Goal: Task Accomplishment & Management: Manage account settings

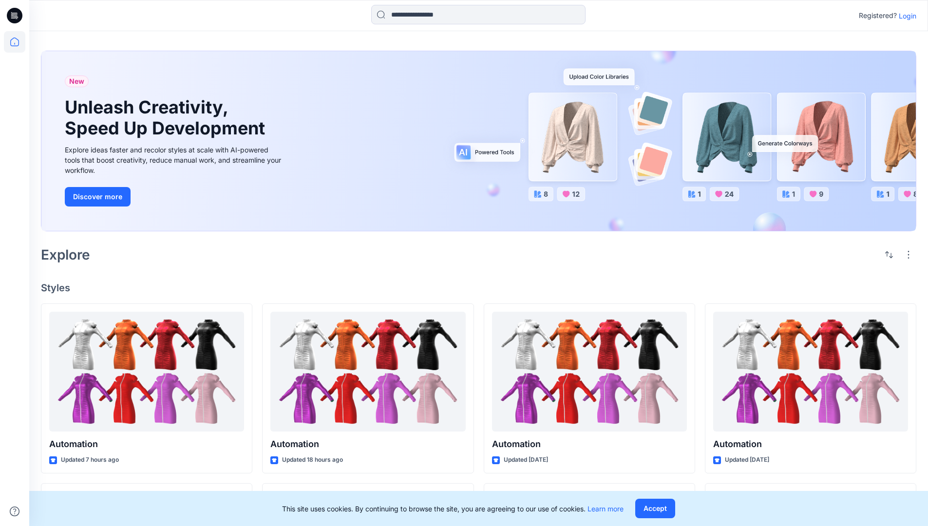
click at [905, 16] on p "Login" at bounding box center [908, 16] width 18 height 10
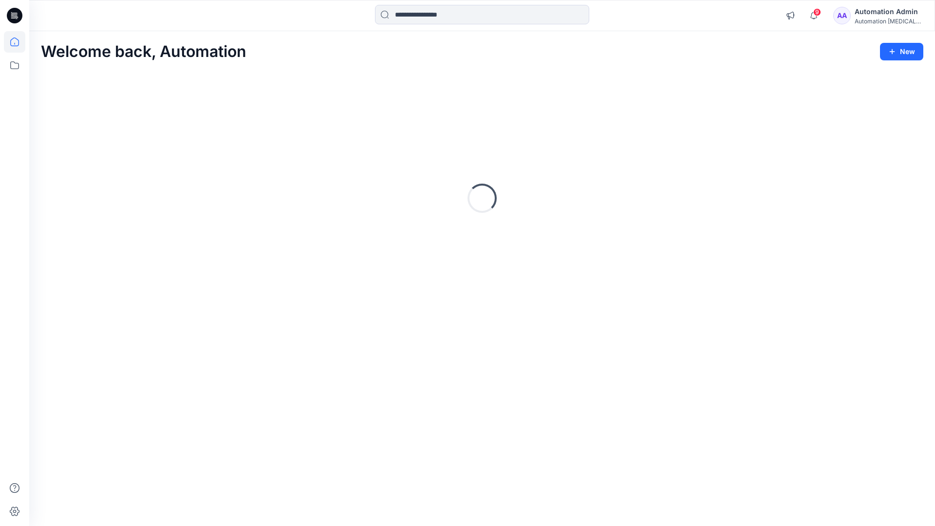
click at [19, 42] on icon at bounding box center [14, 41] width 9 height 9
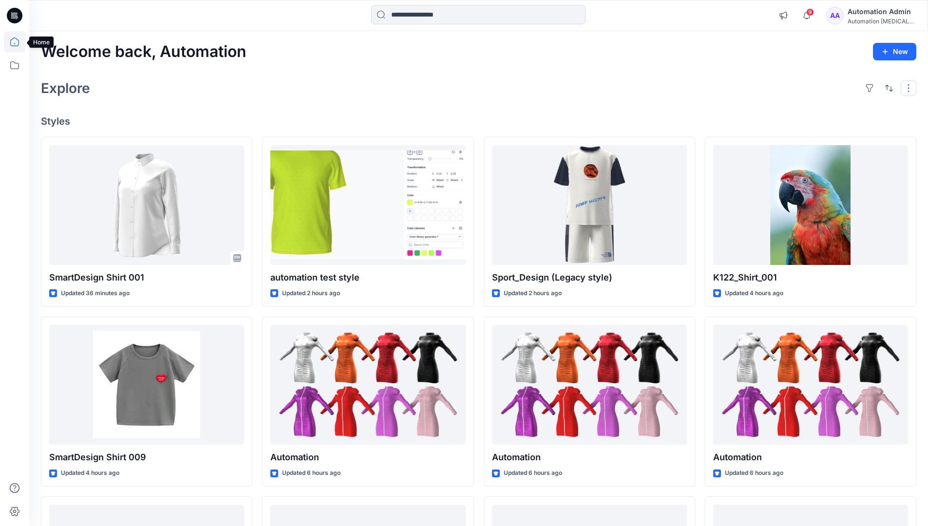
click at [910, 88] on button "button" at bounding box center [908, 88] width 16 height 16
click at [886, 87] on button "button" at bounding box center [889, 88] width 16 height 16
click at [845, 108] on p "Last update" at bounding box center [855, 113] width 61 height 10
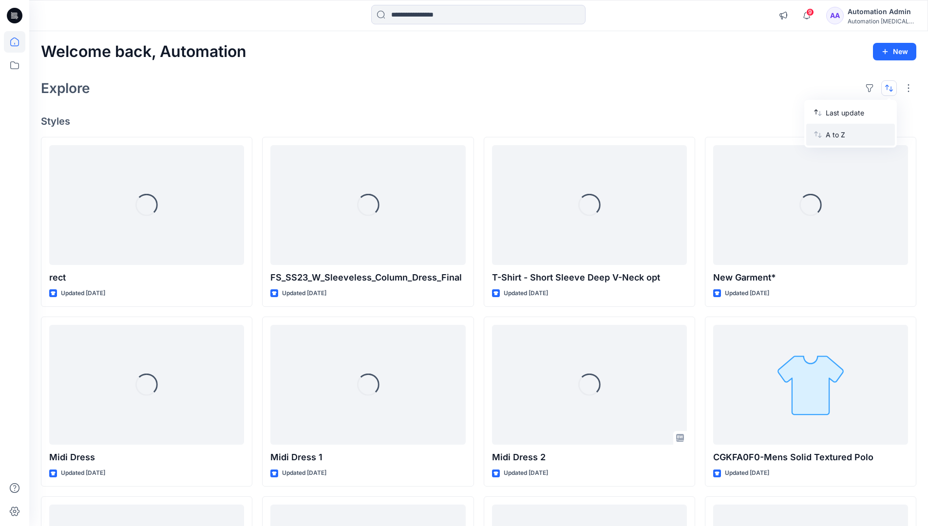
click at [837, 133] on p "A to Z" at bounding box center [855, 135] width 61 height 10
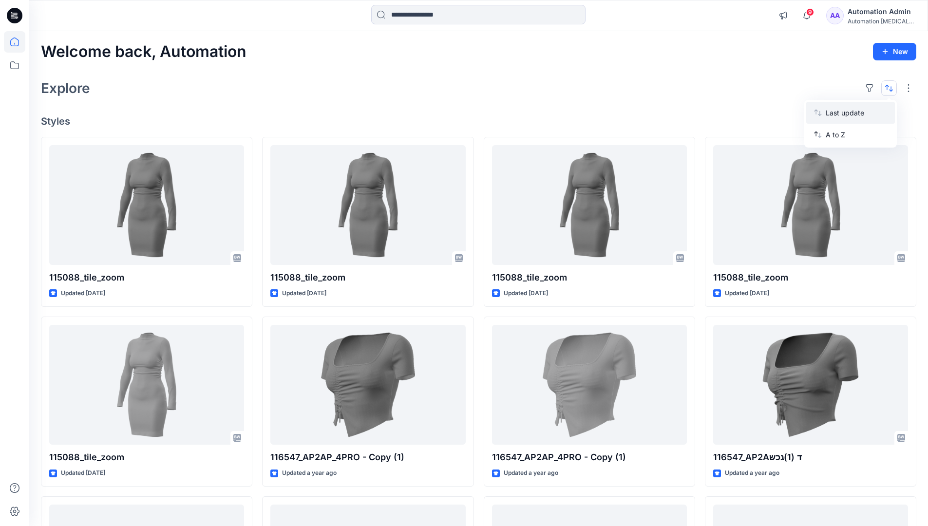
click at [837, 111] on p "Last update" at bounding box center [855, 113] width 61 height 10
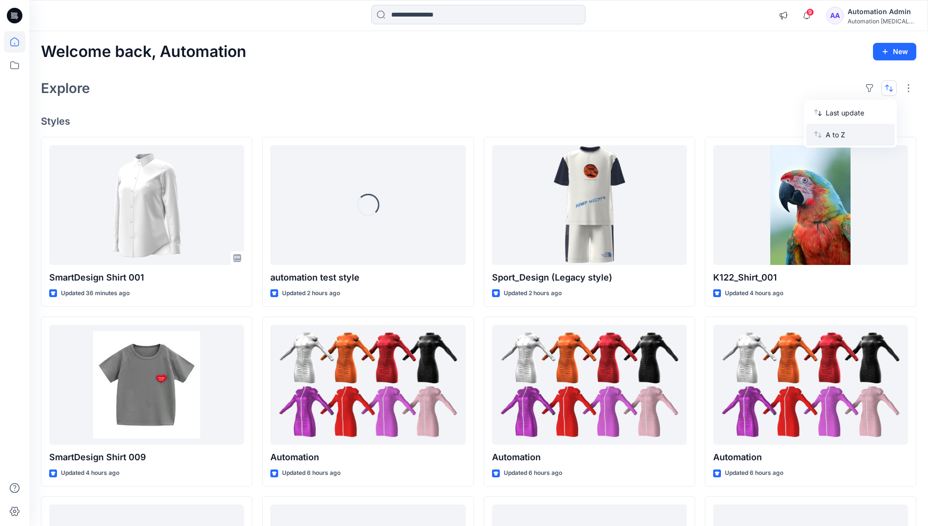
click at [836, 137] on p "A to Z" at bounding box center [855, 135] width 61 height 10
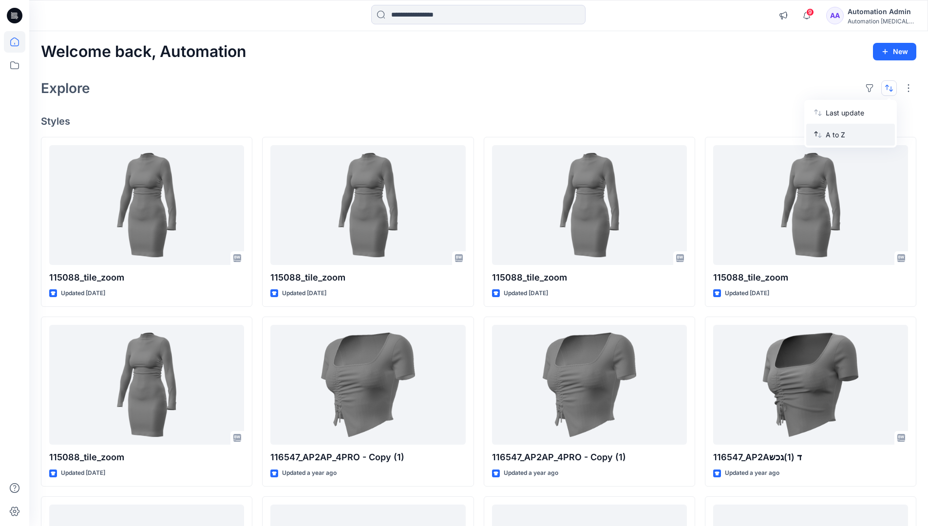
click at [836, 134] on p "A to Z" at bounding box center [855, 135] width 61 height 10
click at [836, 115] on p "Last update" at bounding box center [855, 113] width 61 height 10
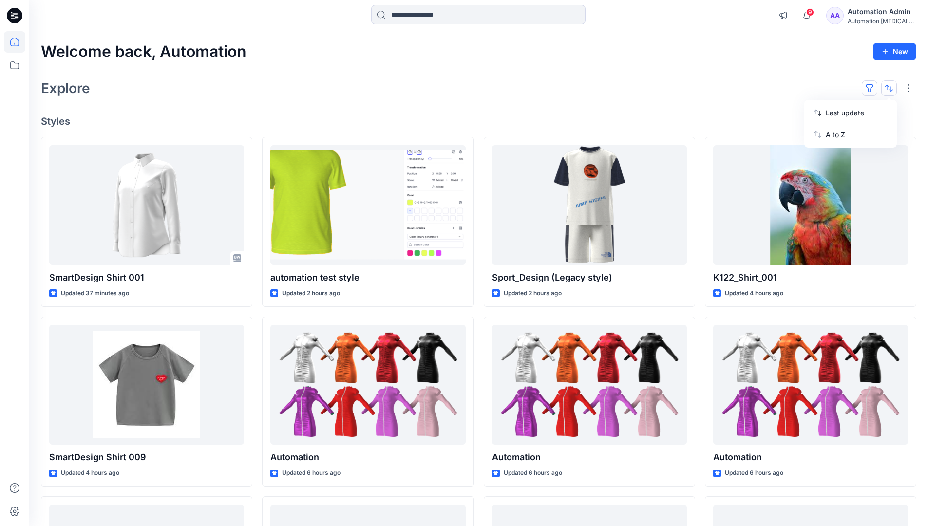
click at [873, 87] on button "button" at bounding box center [870, 88] width 16 height 16
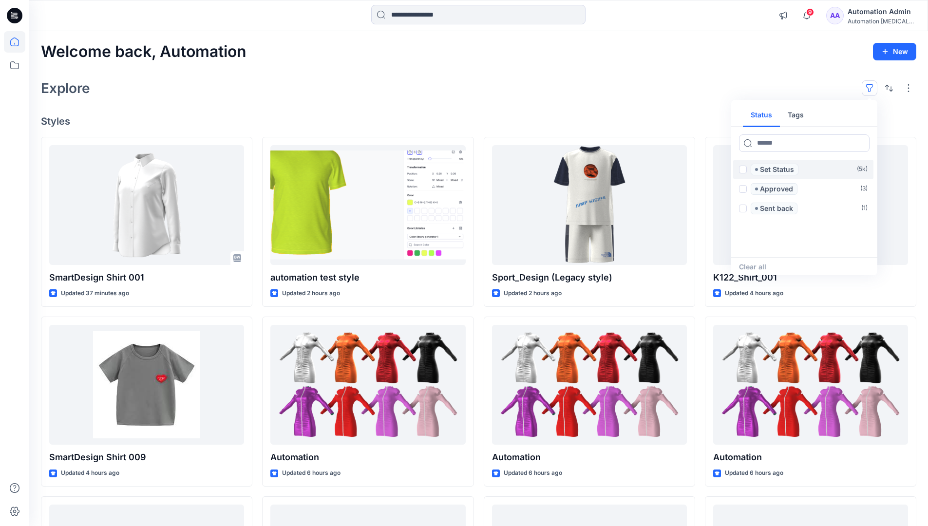
click at [743, 170] on span at bounding box center [743, 170] width 8 height 8
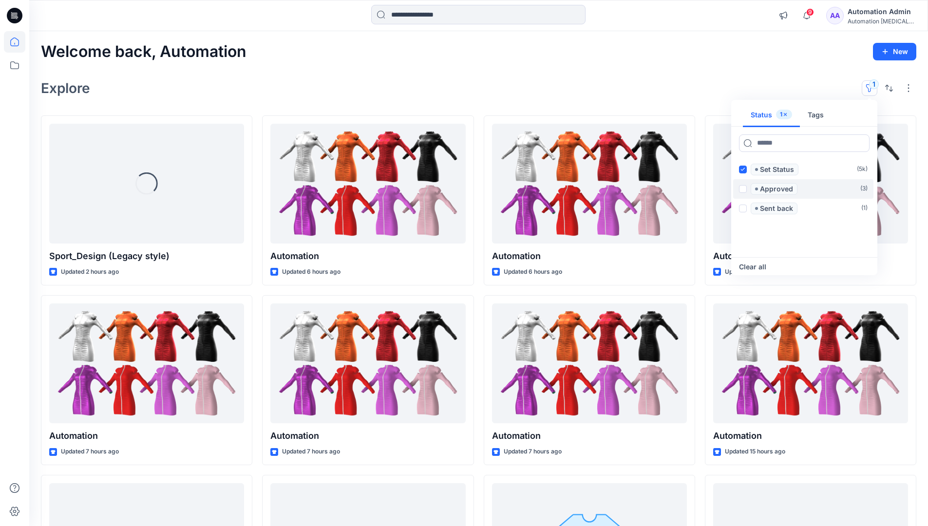
click at [744, 187] on span at bounding box center [743, 189] width 8 height 8
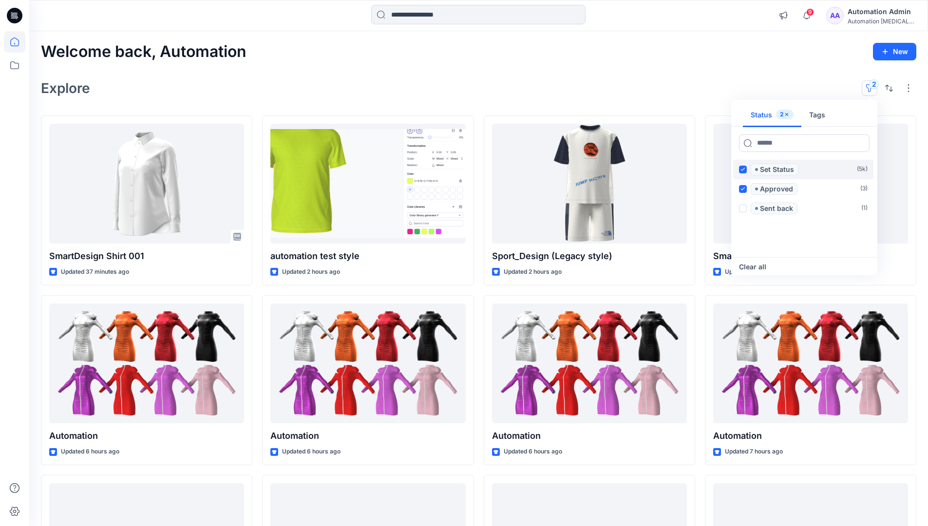
click at [743, 170] on icon at bounding box center [742, 169] width 4 height 3
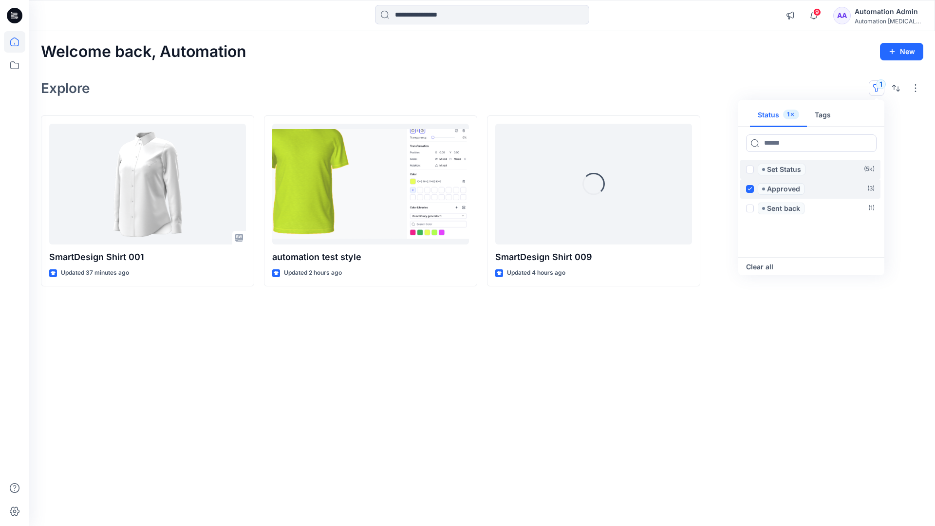
click at [743, 187] on label "Approved ( 3 )" at bounding box center [810, 188] width 140 height 19
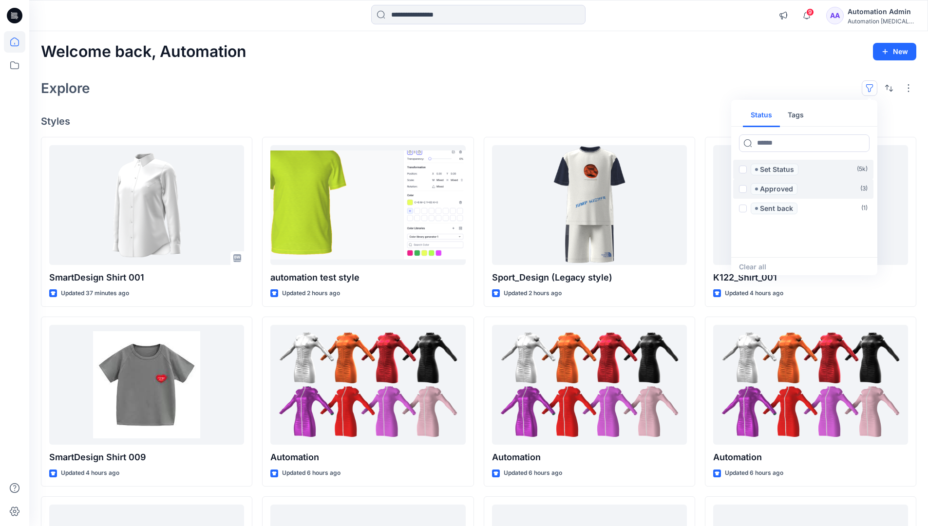
click at [794, 111] on button "Tags" at bounding box center [796, 115] width 32 height 23
click at [768, 114] on button "Status" at bounding box center [761, 115] width 37 height 23
click at [775, 145] on input at bounding box center [804, 143] width 131 height 18
type input "******"
click at [779, 170] on p "Set Status" at bounding box center [777, 170] width 34 height 12
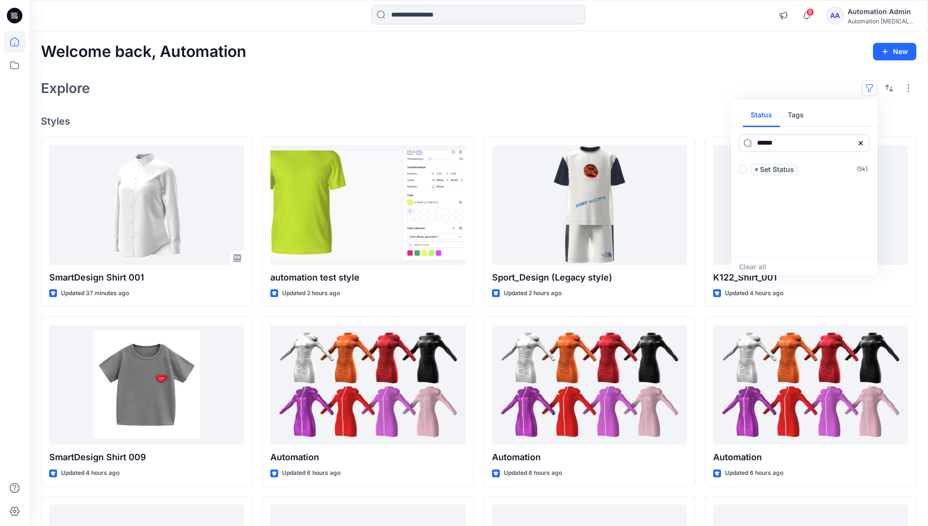
click at [860, 143] on icon at bounding box center [861, 143] width 4 height 4
click at [799, 118] on button "Tags" at bounding box center [796, 115] width 32 height 23
click at [768, 143] on input at bounding box center [804, 143] width 131 height 18
type input "**********"
click at [804, 244] on p "automation tag" at bounding box center [780, 248] width 51 height 12
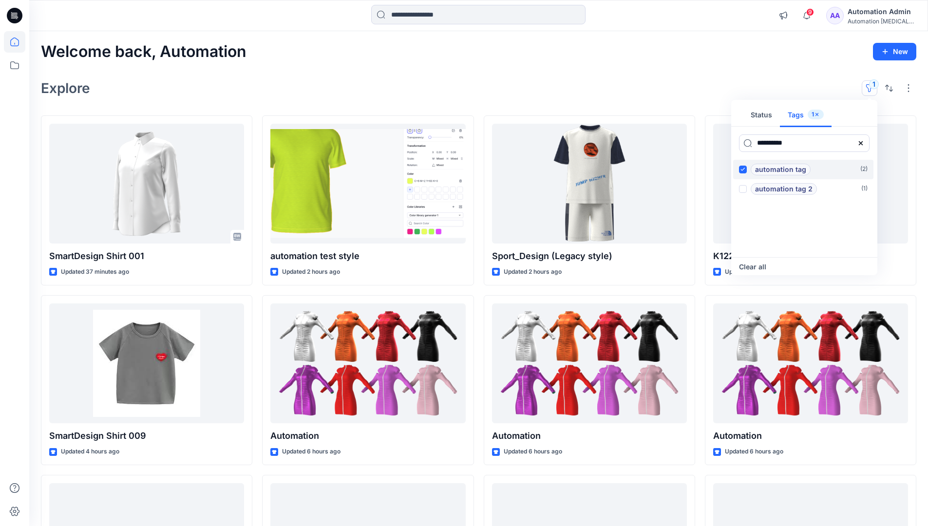
click at [804, 167] on p "automation tag" at bounding box center [780, 170] width 51 height 12
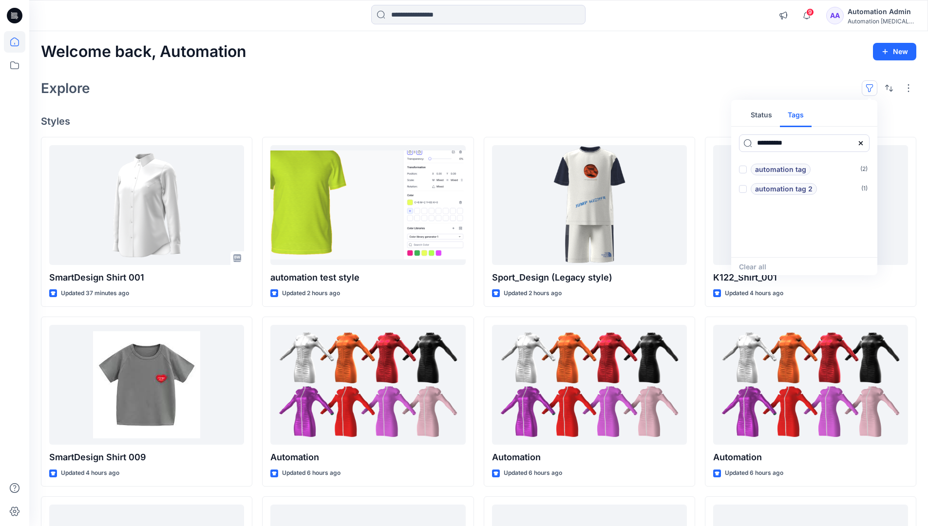
click at [862, 144] on icon at bounding box center [861, 143] width 4 height 4
click at [768, 118] on button "Status" at bounding box center [761, 115] width 37 height 23
click at [776, 170] on p "Set Status" at bounding box center [777, 170] width 34 height 12
click at [745, 170] on span at bounding box center [743, 170] width 8 height 8
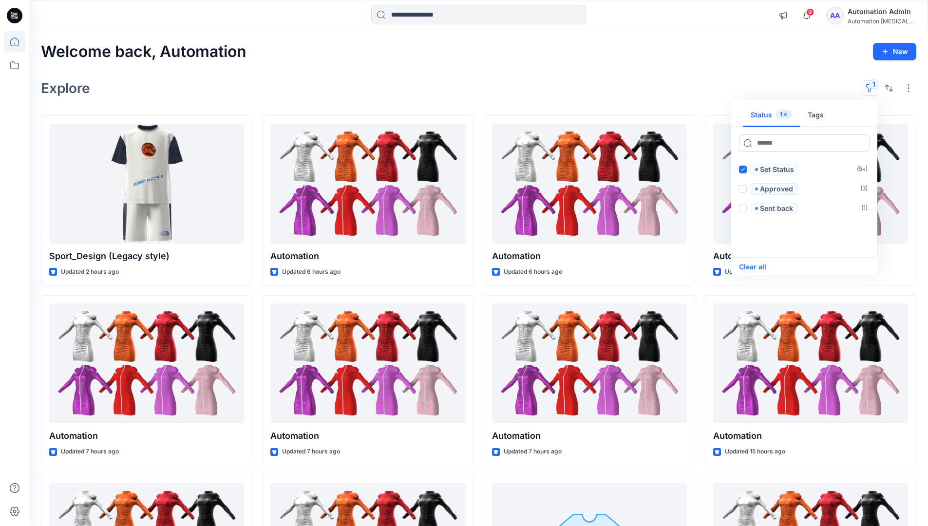
click at [760, 266] on button "Clear all" at bounding box center [752, 267] width 27 height 12
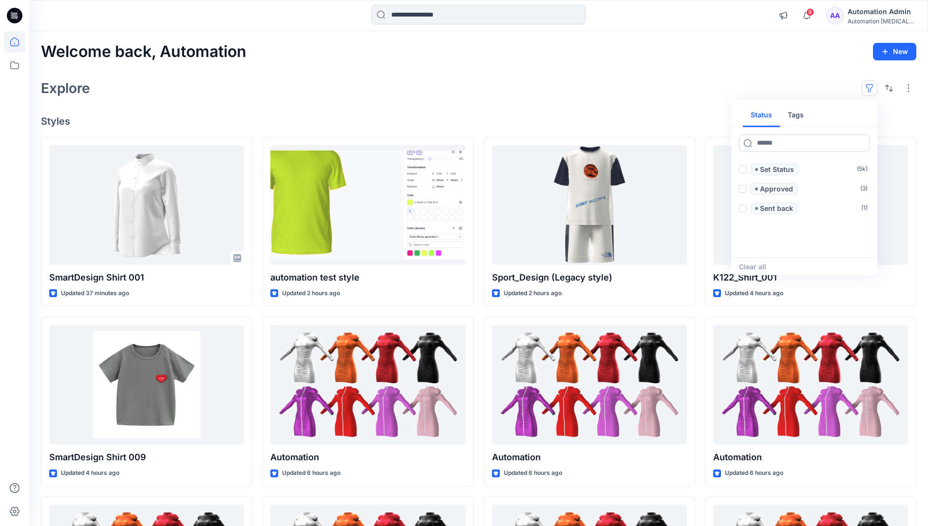
click at [872, 85] on button "button" at bounding box center [870, 88] width 16 height 16
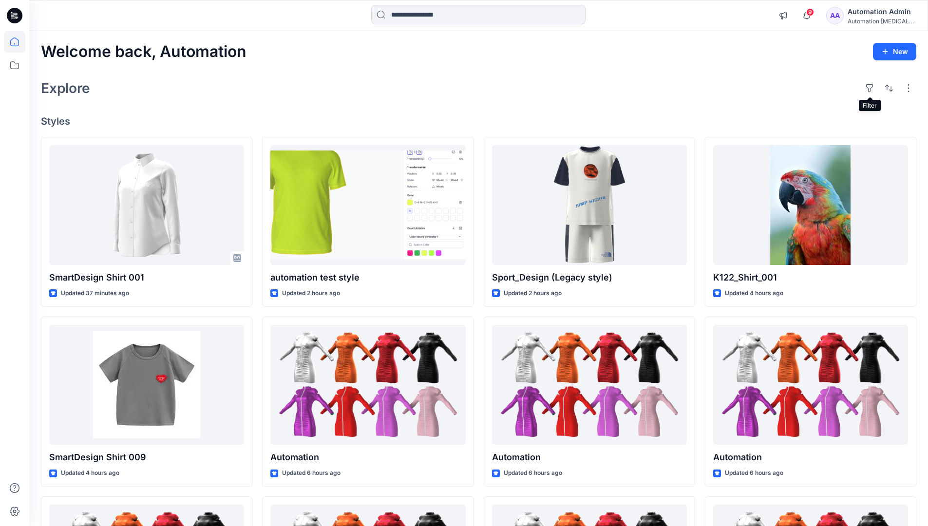
click at [878, 11] on div "Automation Admin" at bounding box center [881, 12] width 68 height 12
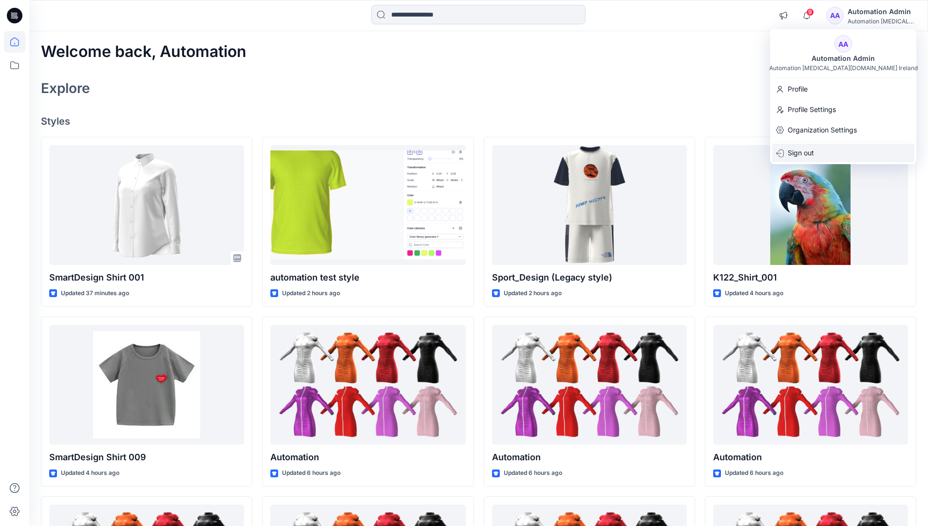
click at [813, 154] on p "Sign out" at bounding box center [800, 153] width 26 height 19
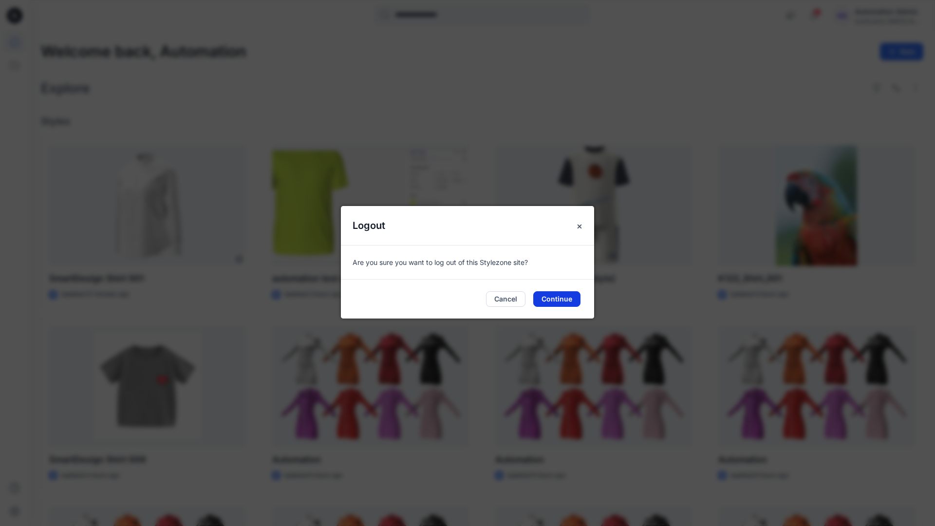
click at [569, 295] on button "Continue" at bounding box center [556, 299] width 47 height 16
